Goal: Transaction & Acquisition: Download file/media

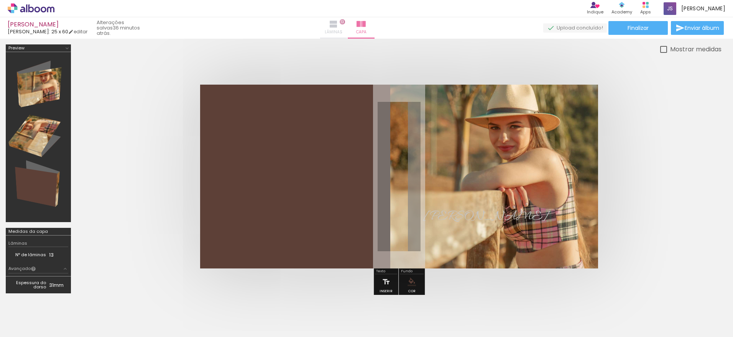
click at [346, 23] on paper-button "Lâminas 13" at bounding box center [333, 27] width 27 height 21
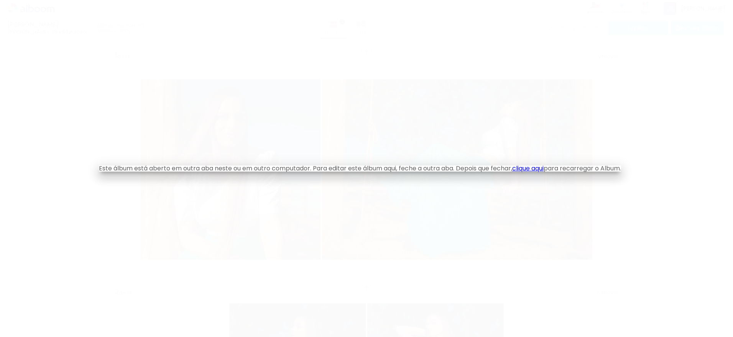
click at [541, 167] on link "clique aqui" at bounding box center [527, 168] width 31 height 9
click at [117, 27] on iron-overlay-backdrop at bounding box center [366, 168] width 733 height 337
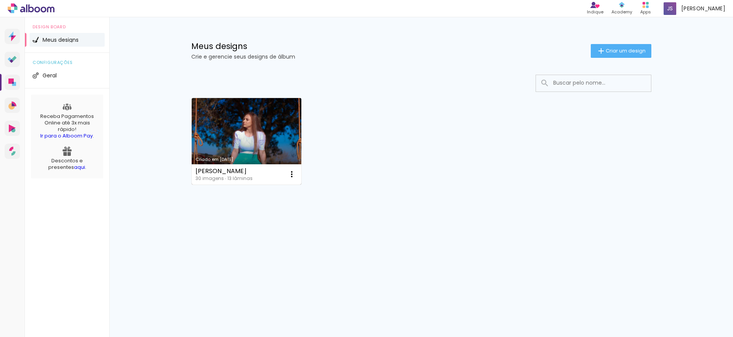
click at [283, 136] on link "Criado em 22/01/23" at bounding box center [247, 141] width 110 height 87
click at [289, 150] on link "Criado em [DATE]" at bounding box center [247, 141] width 110 height 87
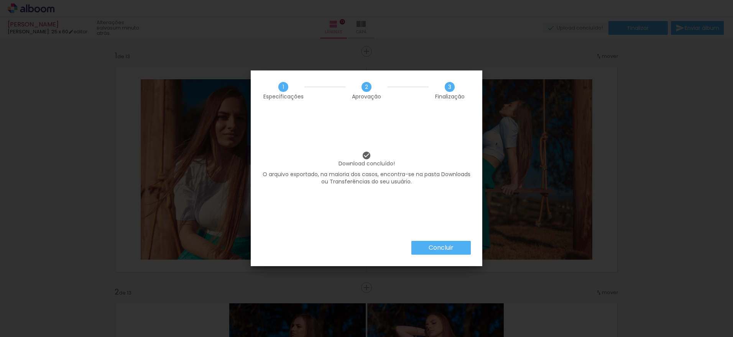
click at [0, 0] on slot "Concluir" at bounding box center [0, 0] width 0 height 0
